Goal: Information Seeking & Learning: Learn about a topic

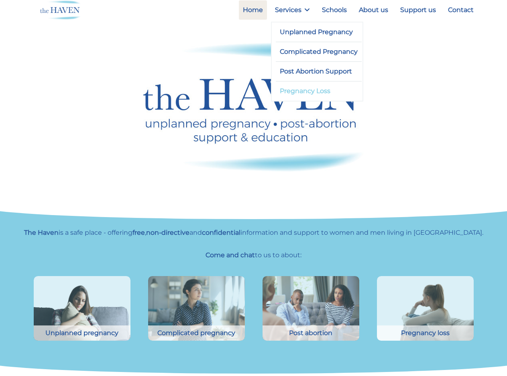
click at [306, 93] on link "Pregnancy Loss" at bounding box center [319, 91] width 86 height 19
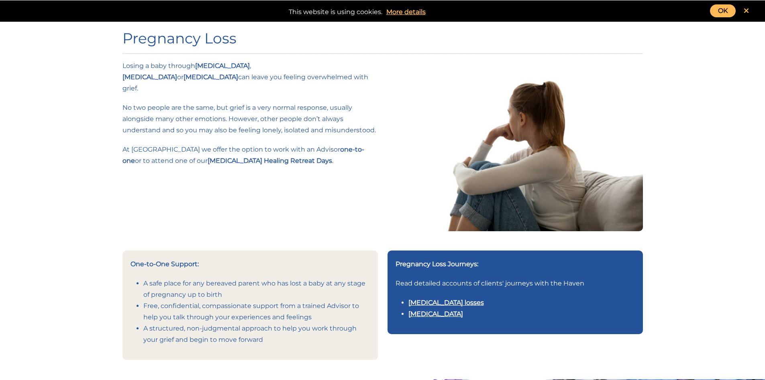
click at [428, 305] on link "Multiple pregnancy losses" at bounding box center [446, 302] width 76 height 8
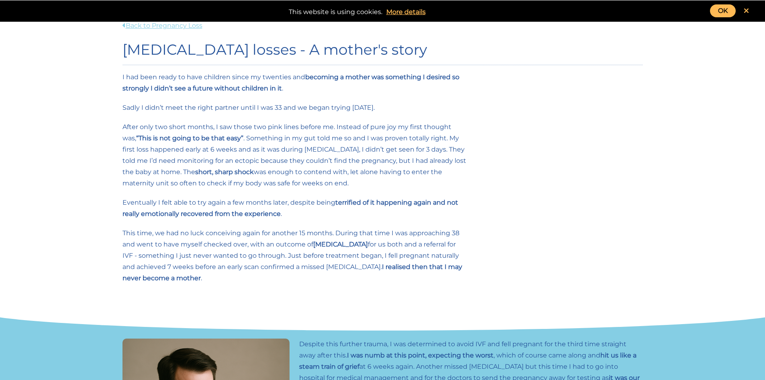
click at [164, 28] on link "Back to Pregnancy Loss" at bounding box center [162, 26] width 80 height 8
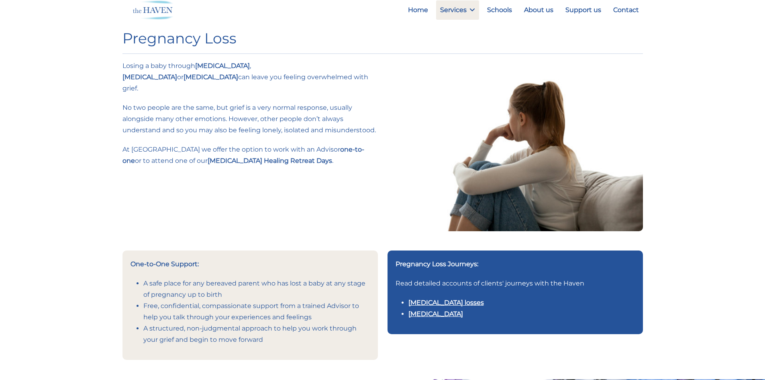
click at [420, 313] on link "Stillbirth" at bounding box center [435, 314] width 55 height 8
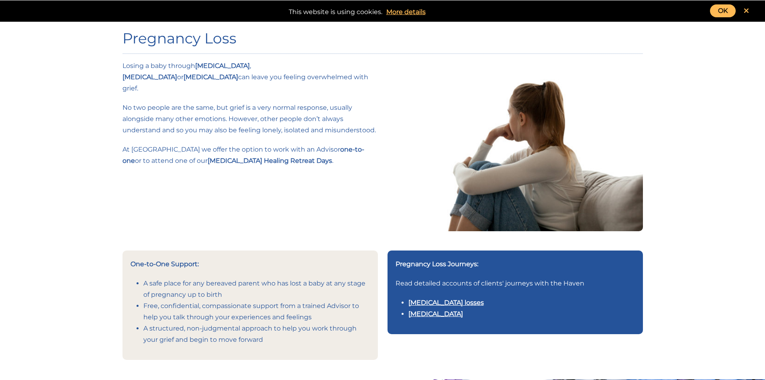
click at [447, 303] on link "Multiple pregnancy losses" at bounding box center [446, 302] width 76 height 8
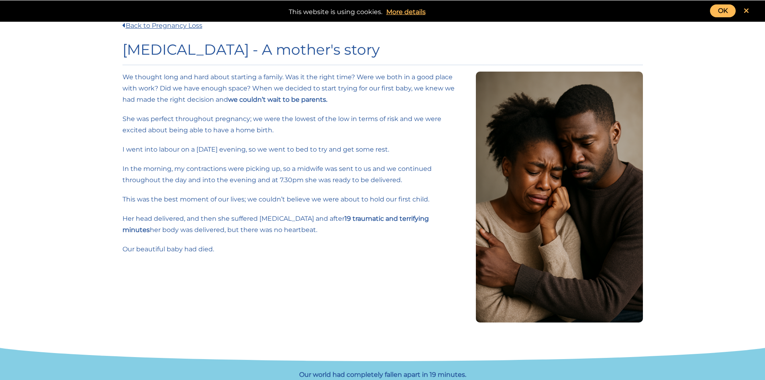
click at [719, 13] on link "OK" at bounding box center [723, 10] width 26 height 13
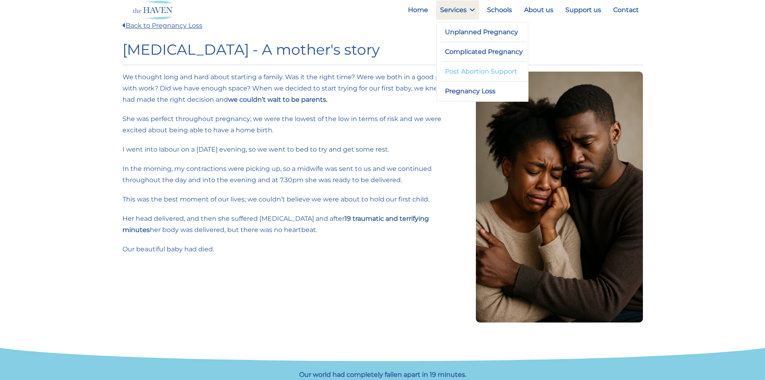
click at [474, 69] on link "Post Abortion Support" at bounding box center [484, 71] width 86 height 19
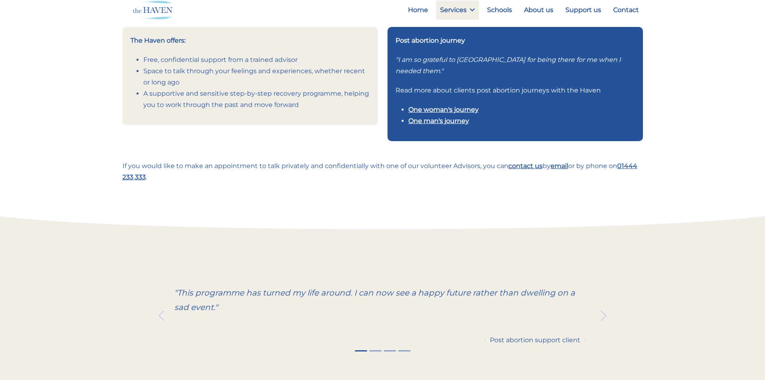
scroll to position [224, 0]
click at [433, 110] on link "One woman's journey" at bounding box center [443, 109] width 70 height 8
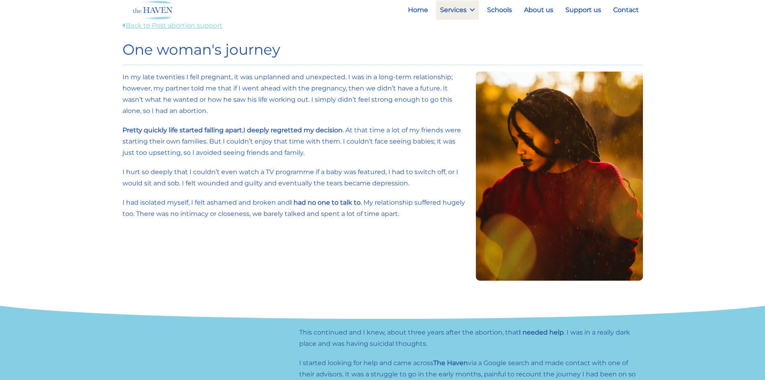
click at [186, 26] on link "Back to Post abortion support" at bounding box center [172, 26] width 100 height 8
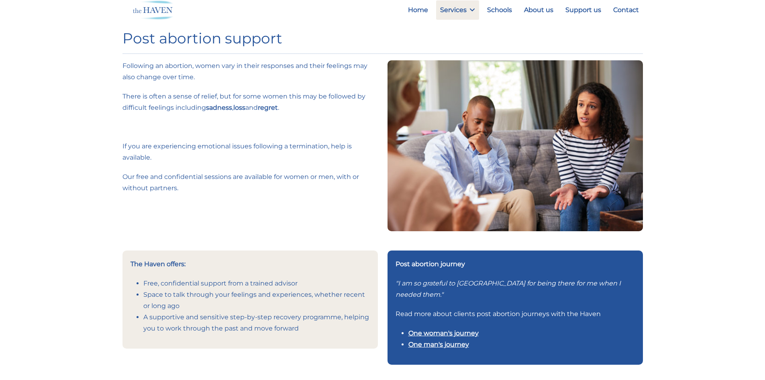
scroll to position [23, 0]
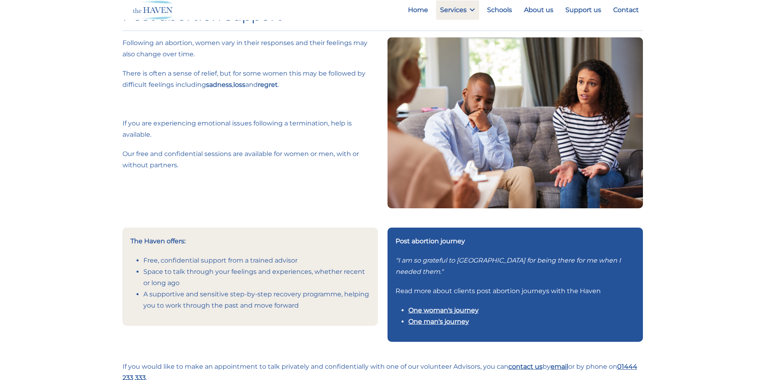
click at [440, 321] on link "One man's journey" at bounding box center [438, 321] width 61 height 8
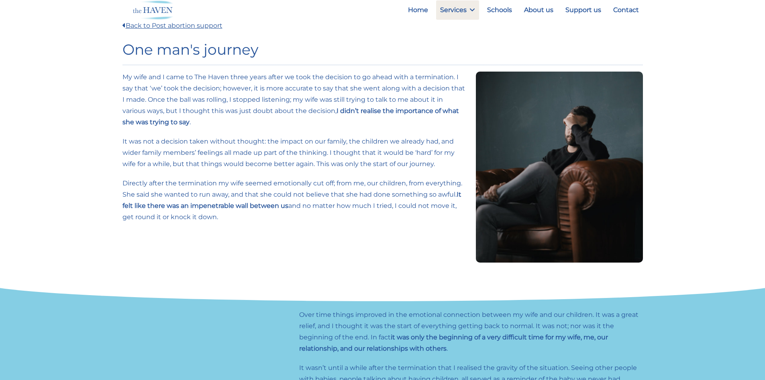
click at [284, 112] on p "My wife and I came to The Haven three years after we took the decision to go ah…" at bounding box center [294, 99] width 344 height 56
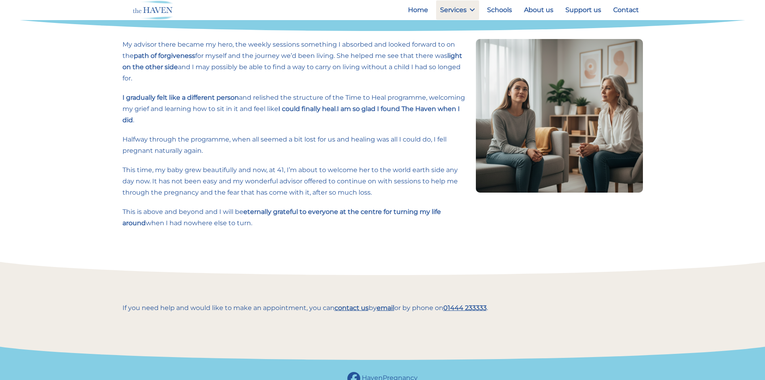
scroll to position [633, 0]
